Goal: Complete application form

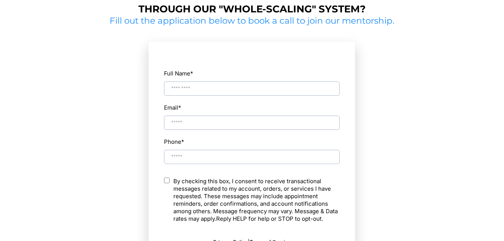
scroll to position [348, 0]
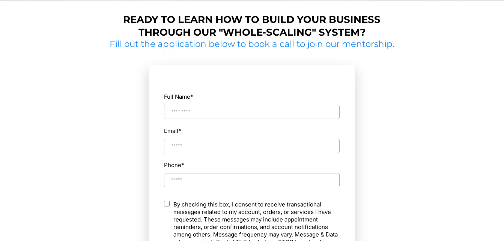
click at [177, 114] on input "Full Name *" at bounding box center [252, 112] width 176 height 14
type input "***"
